Goal: Task Accomplishment & Management: Manage account settings

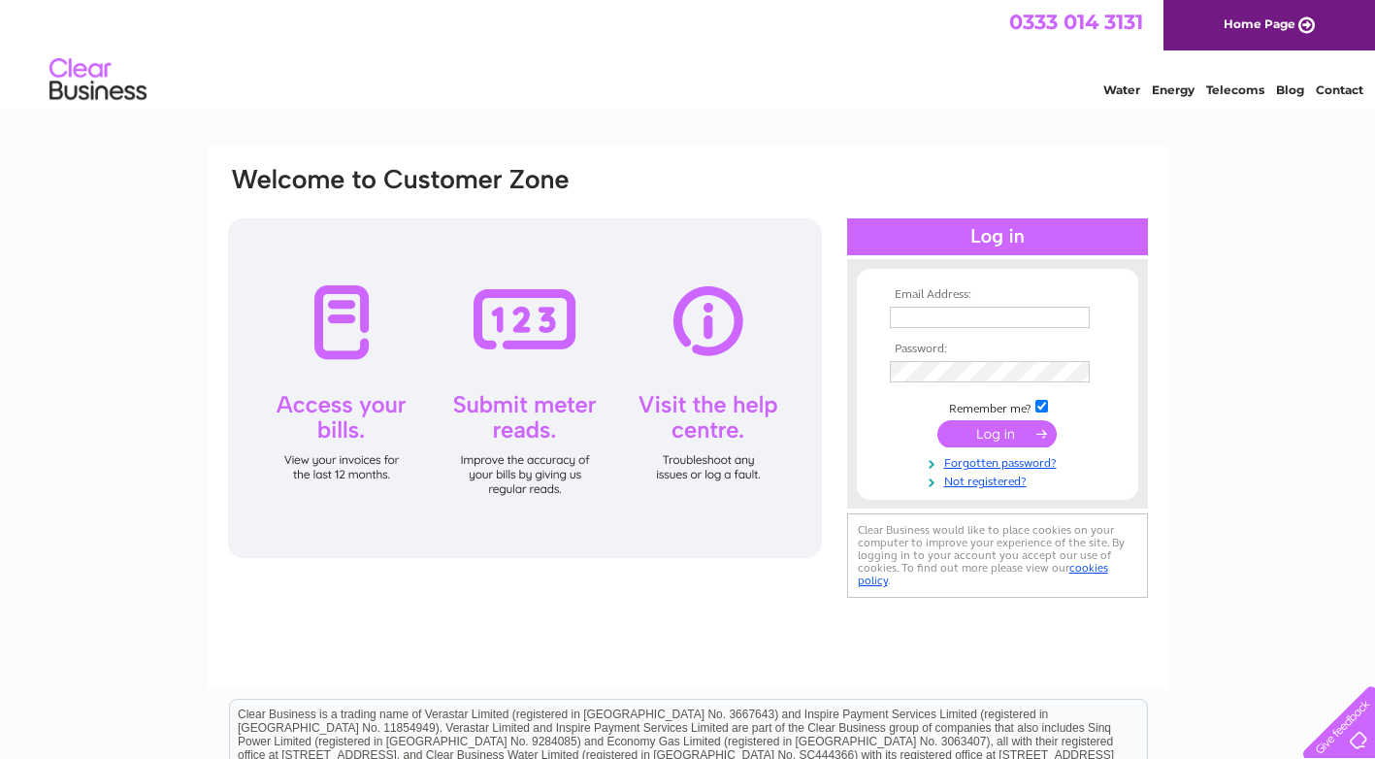
type input "pfkperformance@btconnect.com"
click at [1021, 429] on input "submit" at bounding box center [996, 433] width 119 height 27
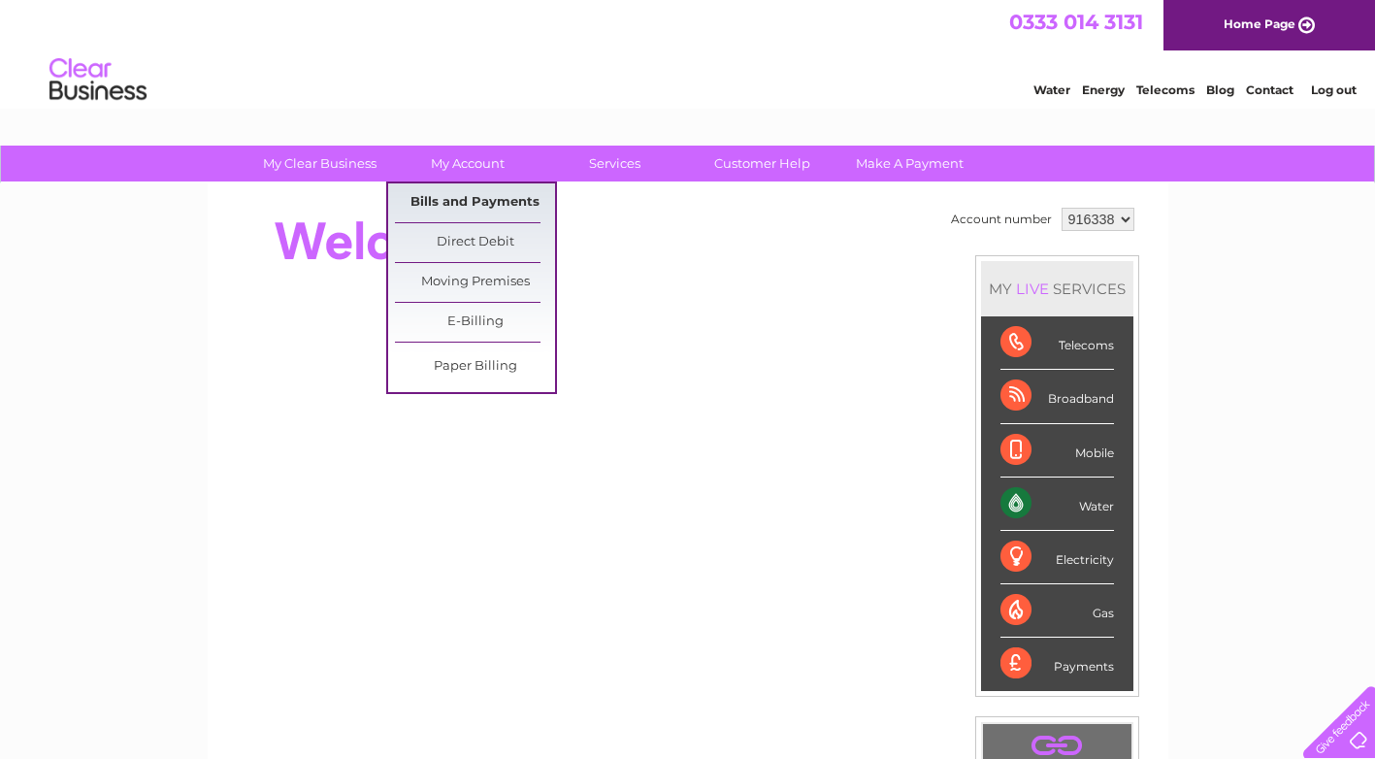
click at [442, 202] on link "Bills and Payments" at bounding box center [475, 202] width 160 height 39
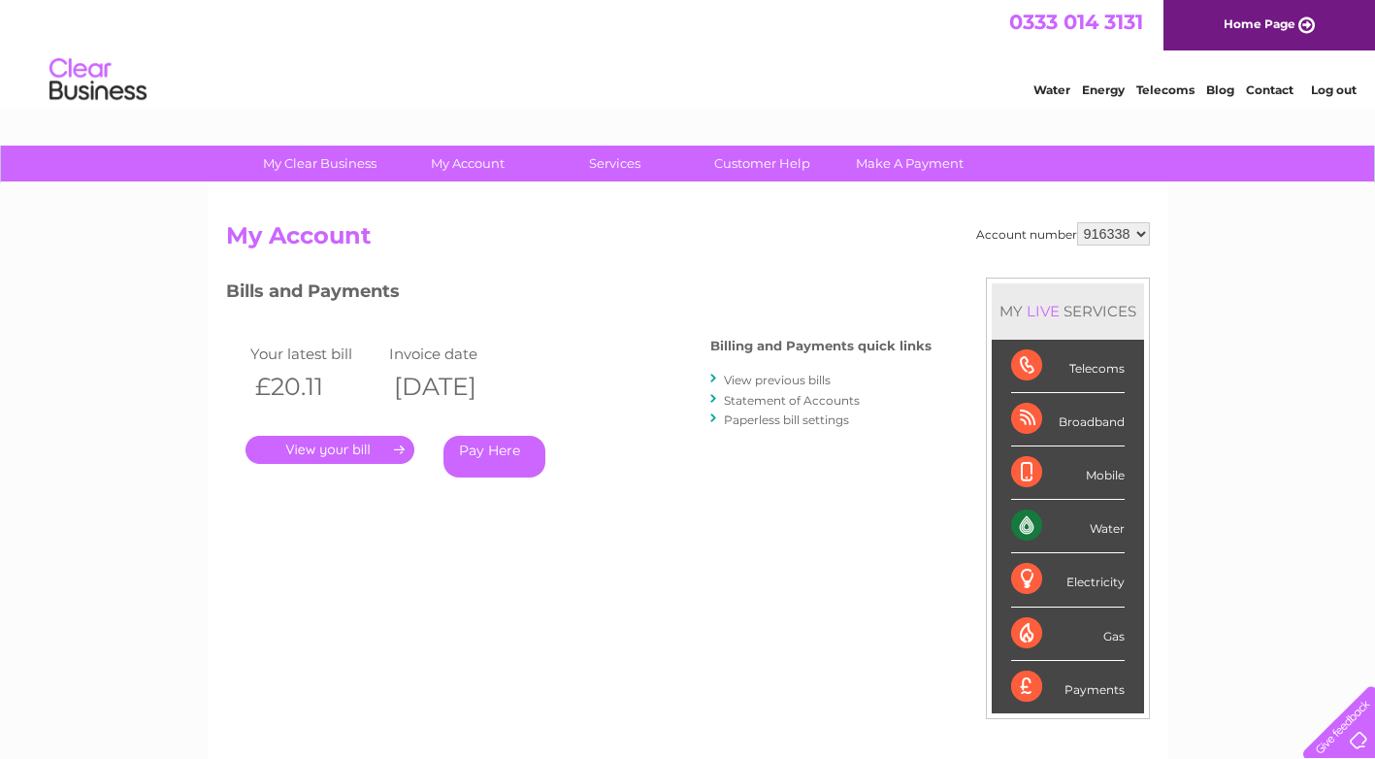
click at [341, 442] on link "." at bounding box center [329, 450] width 169 height 28
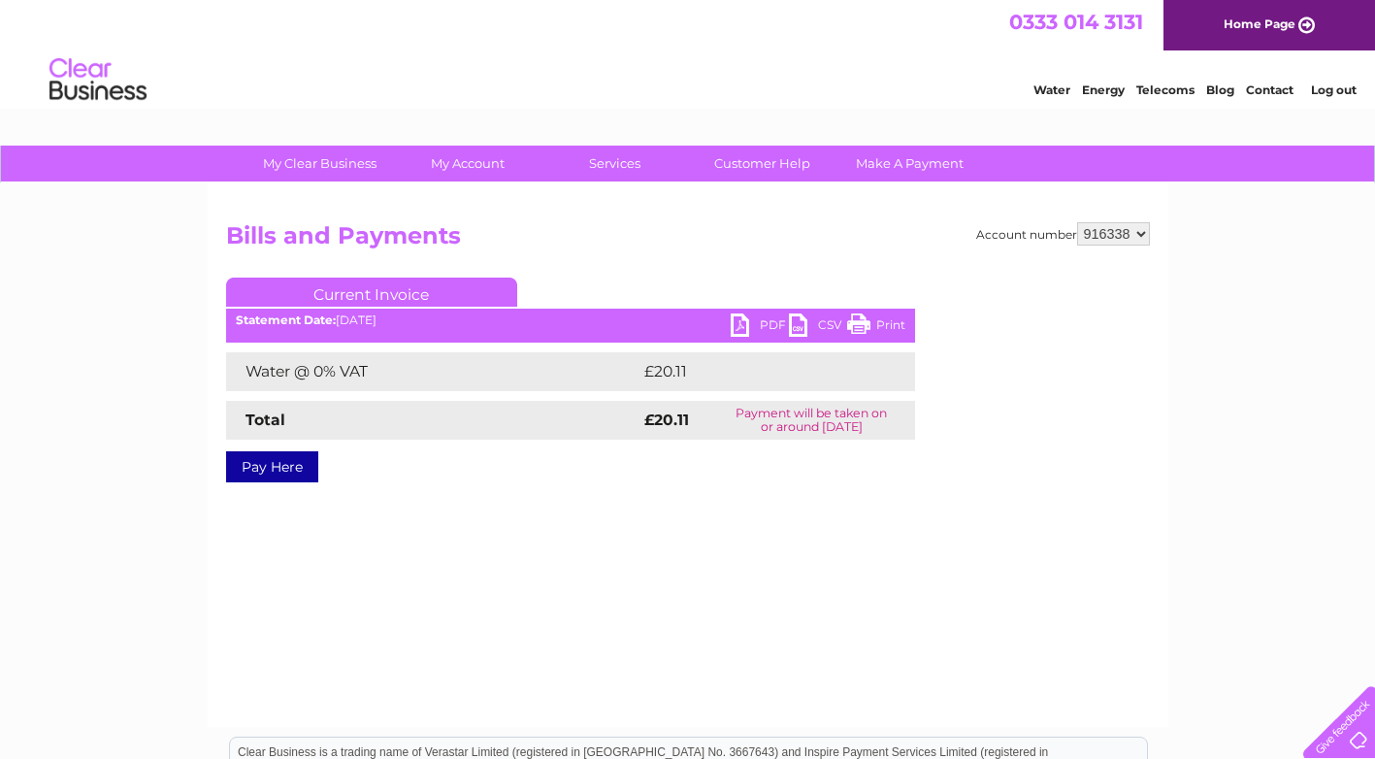
click at [736, 322] on link "PDF" at bounding box center [760, 327] width 58 height 28
click at [761, 321] on link "PDF" at bounding box center [760, 327] width 58 height 28
click at [1338, 86] on link "Log out" at bounding box center [1334, 89] width 46 height 15
